Goal: Task Accomplishment & Management: Manage account settings

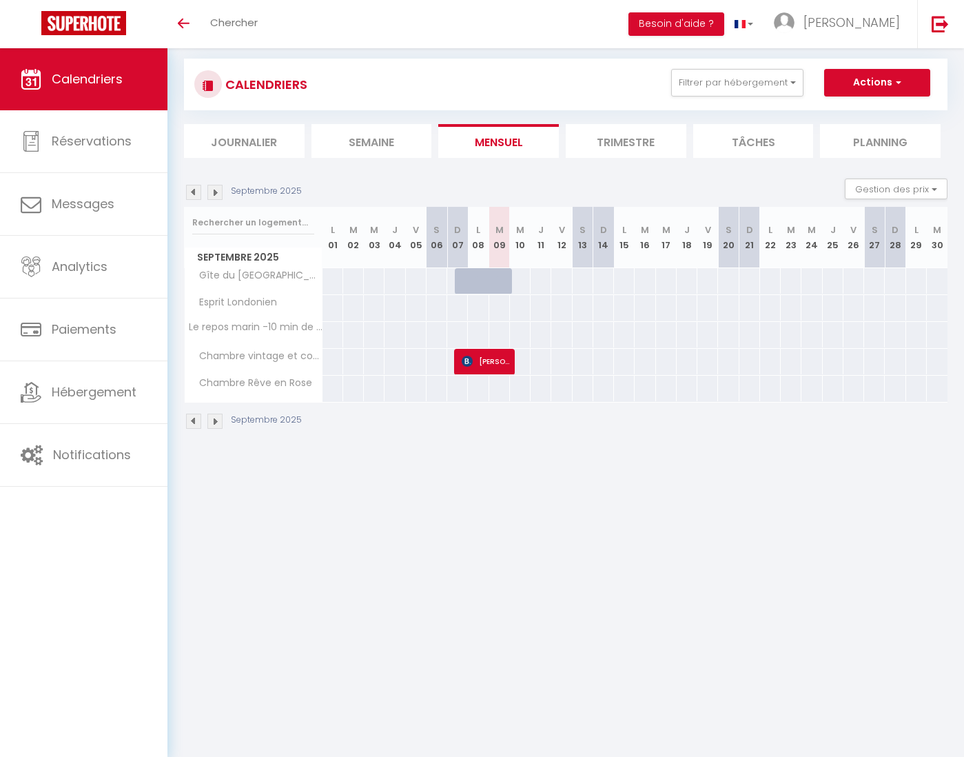
scroll to position [22, 0]
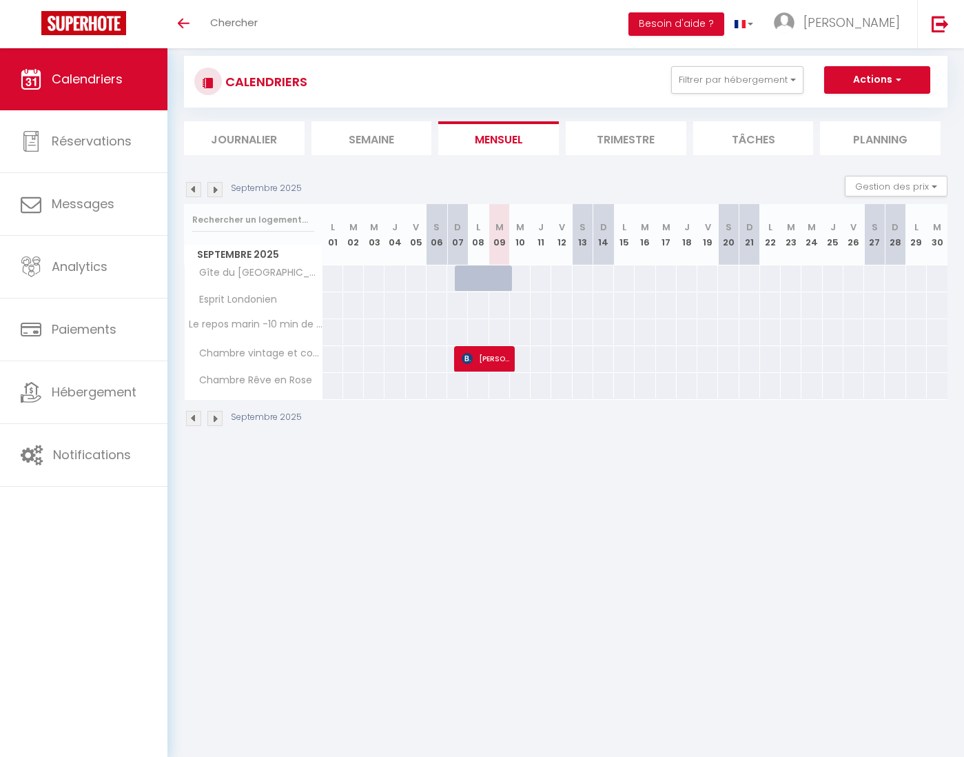
click at [484, 356] on span "[PERSON_NAME]" at bounding box center [486, 358] width 48 height 26
select select "OK"
select select "KO"
select select "0"
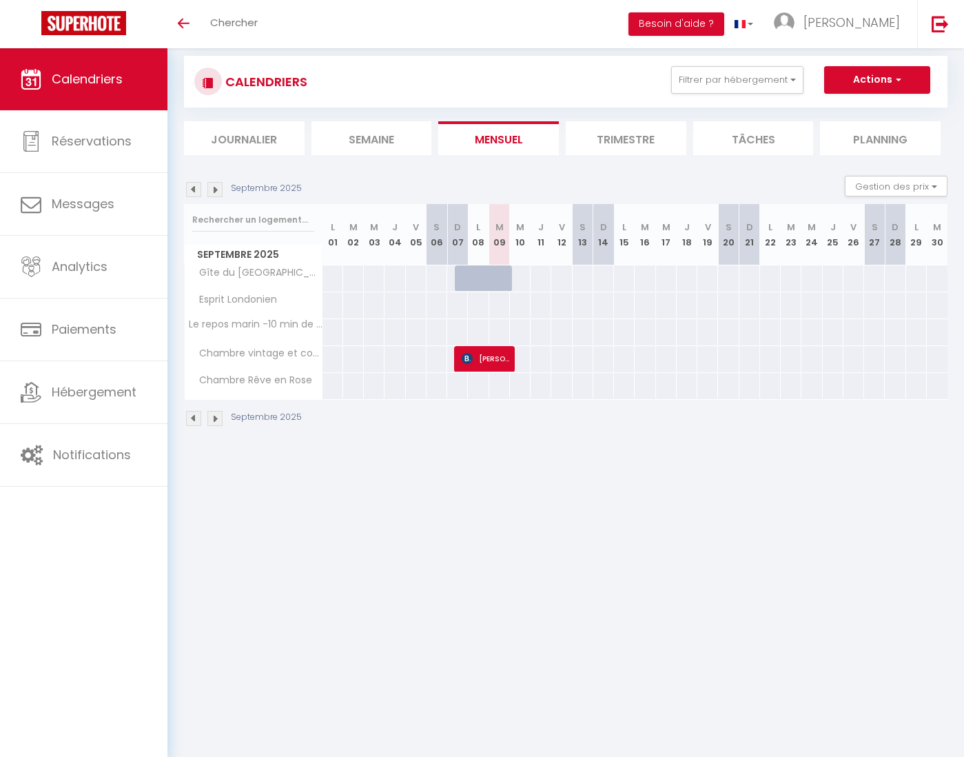
select select "1"
select select
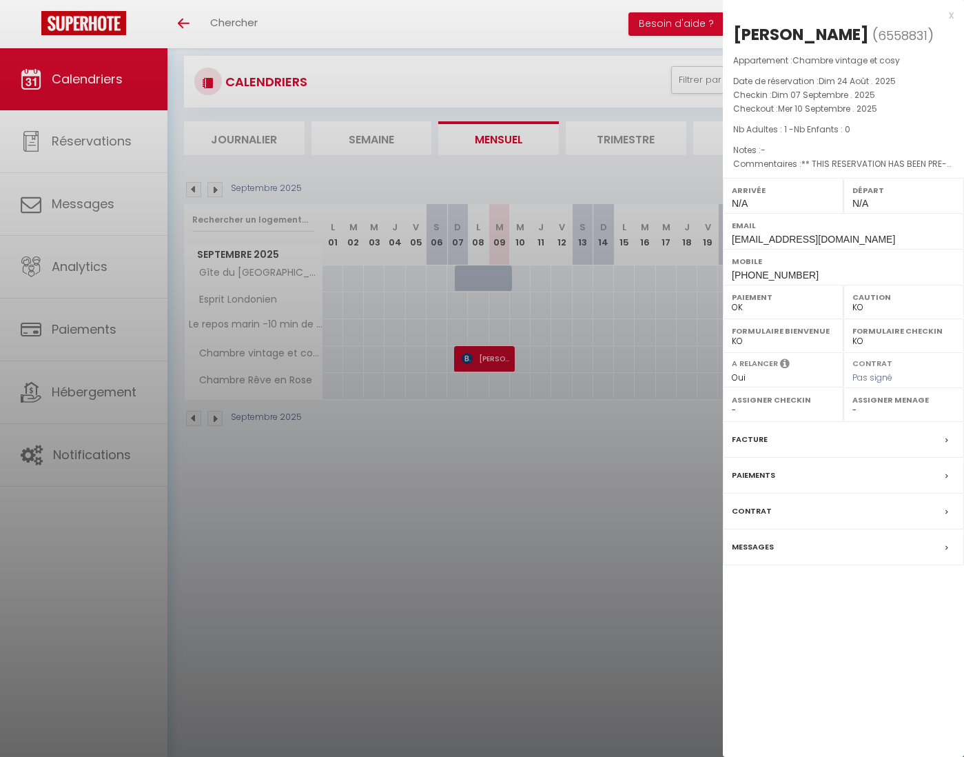
click at [783, 494] on div "Paiements" at bounding box center [843, 476] width 241 height 36
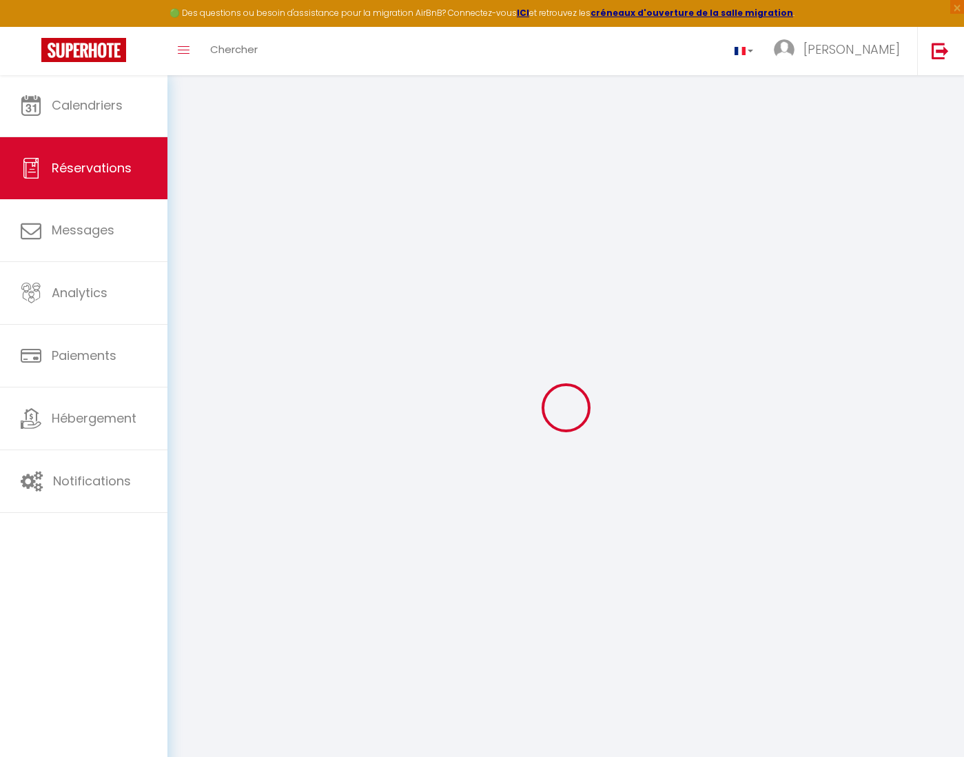
select select
checkbox input "false"
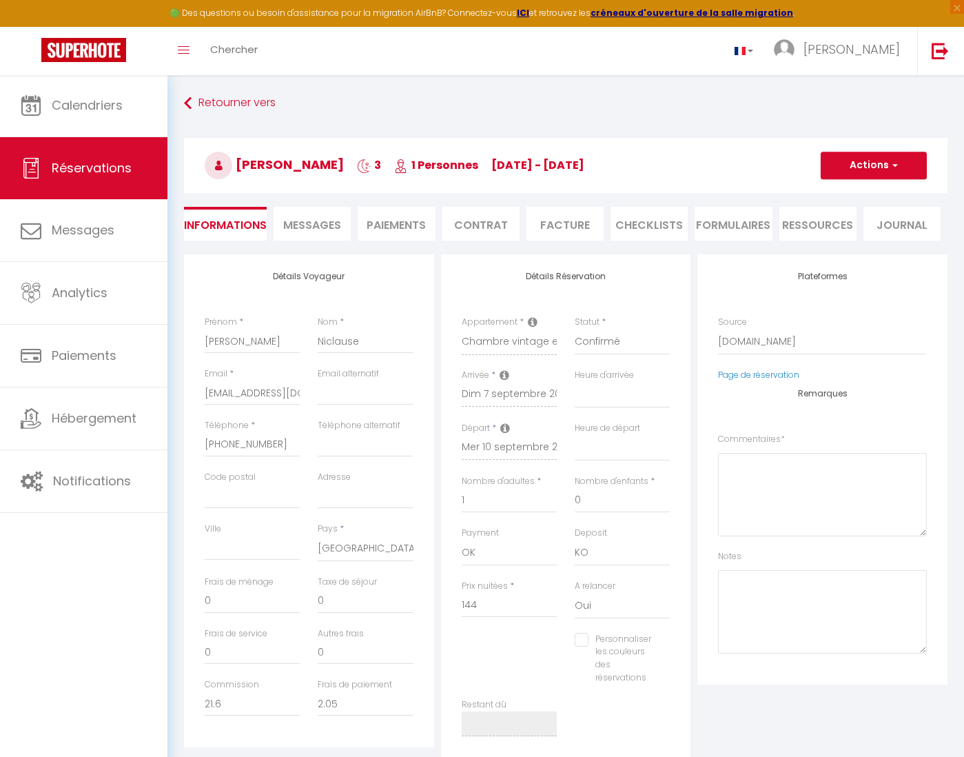
select select
checkbox input "false"
type textarea "** THIS RESERVATION HAS BEEN PRE-PAID ** Approximate time of arrival: between 1…"
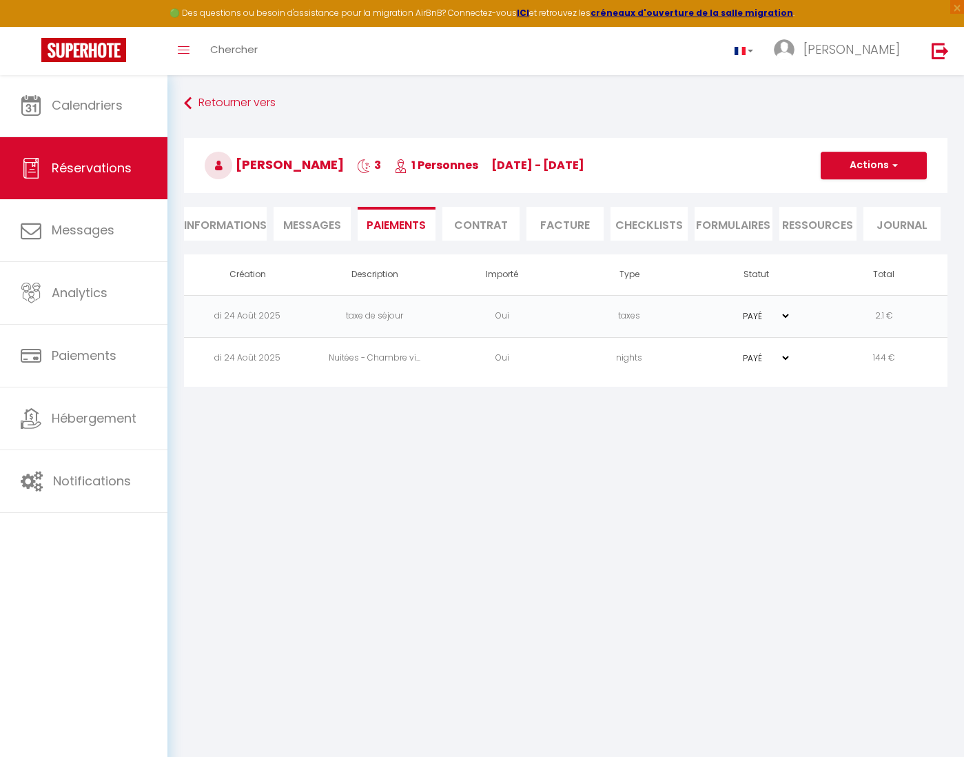
scroll to position [22, 0]
